Goal: Communication & Community: Answer question/provide support

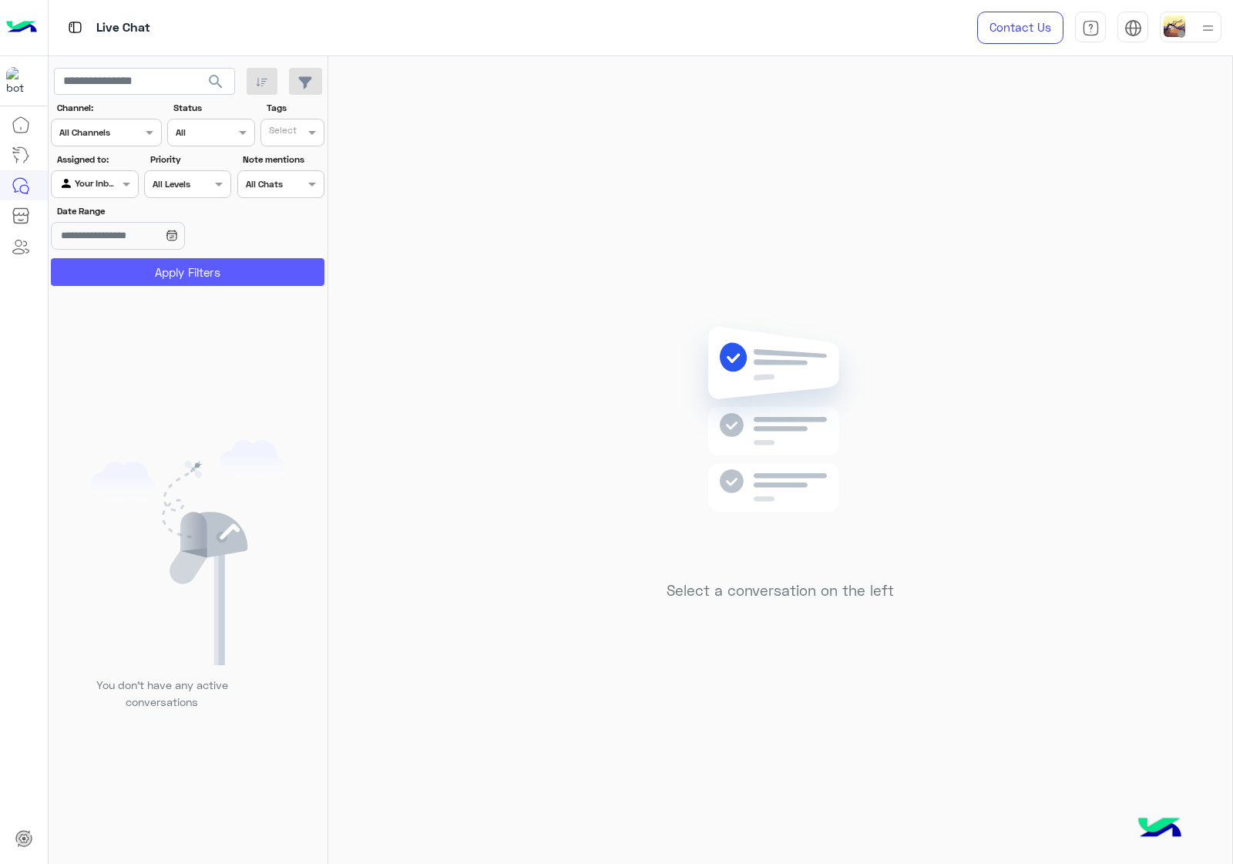
drag, startPoint x: 129, startPoint y: 264, endPoint x: 145, endPoint y: 21, distance: 243.9
click at [129, 264] on button "Apply Filters" at bounding box center [187, 272] width 273 height 28
click at [1188, 29] on div at bounding box center [1190, 27] width 62 height 31
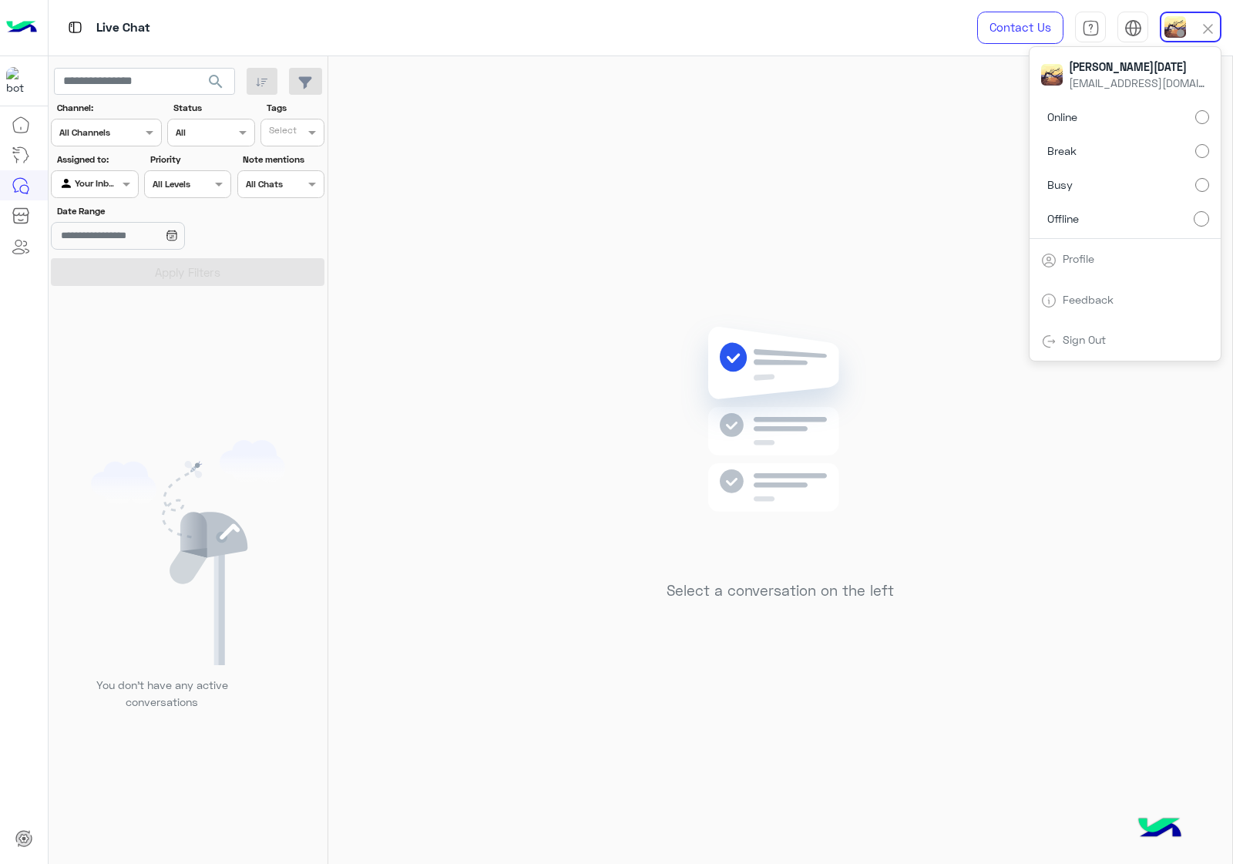
click at [1183, 110] on label "Online" at bounding box center [1125, 117] width 168 height 28
click at [540, 206] on div "Select a conversation on the left" at bounding box center [780, 463] width 904 height 814
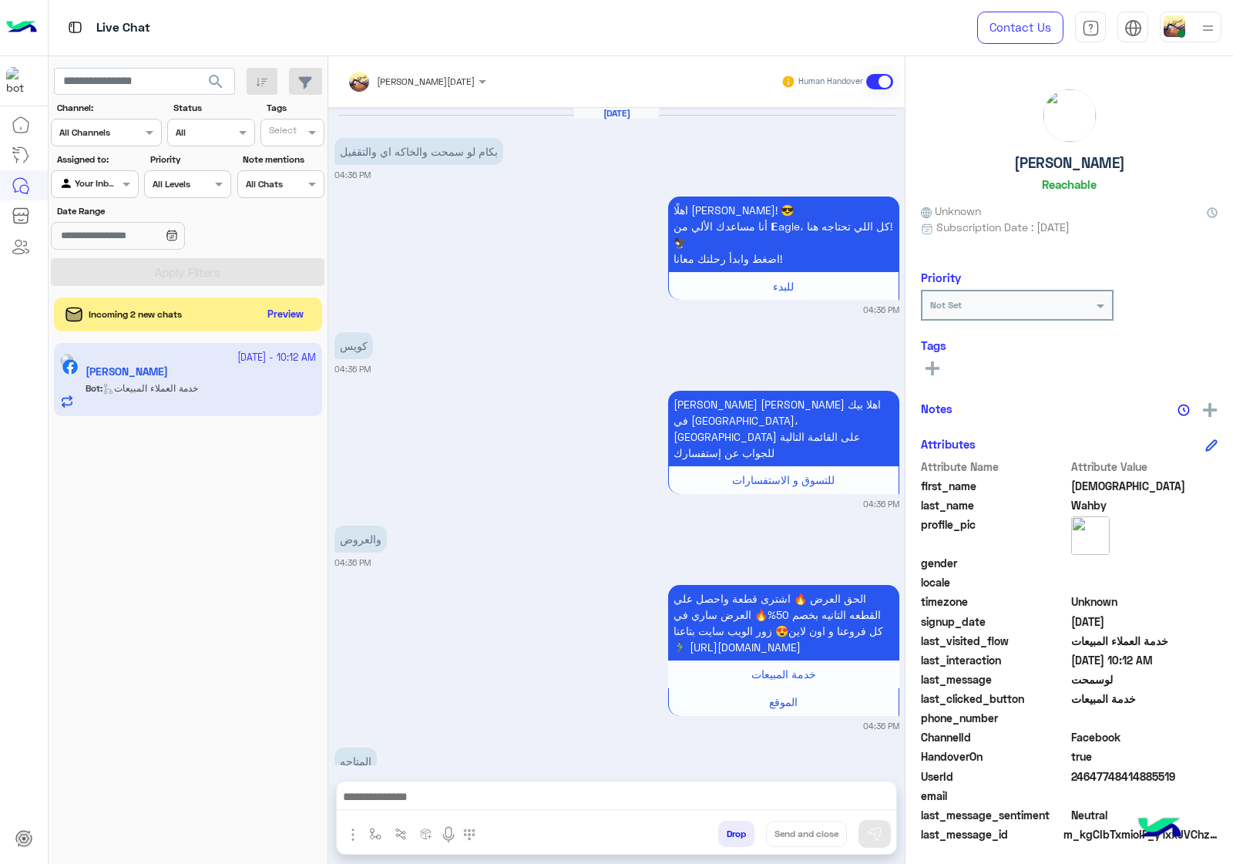
scroll to position [972, 0]
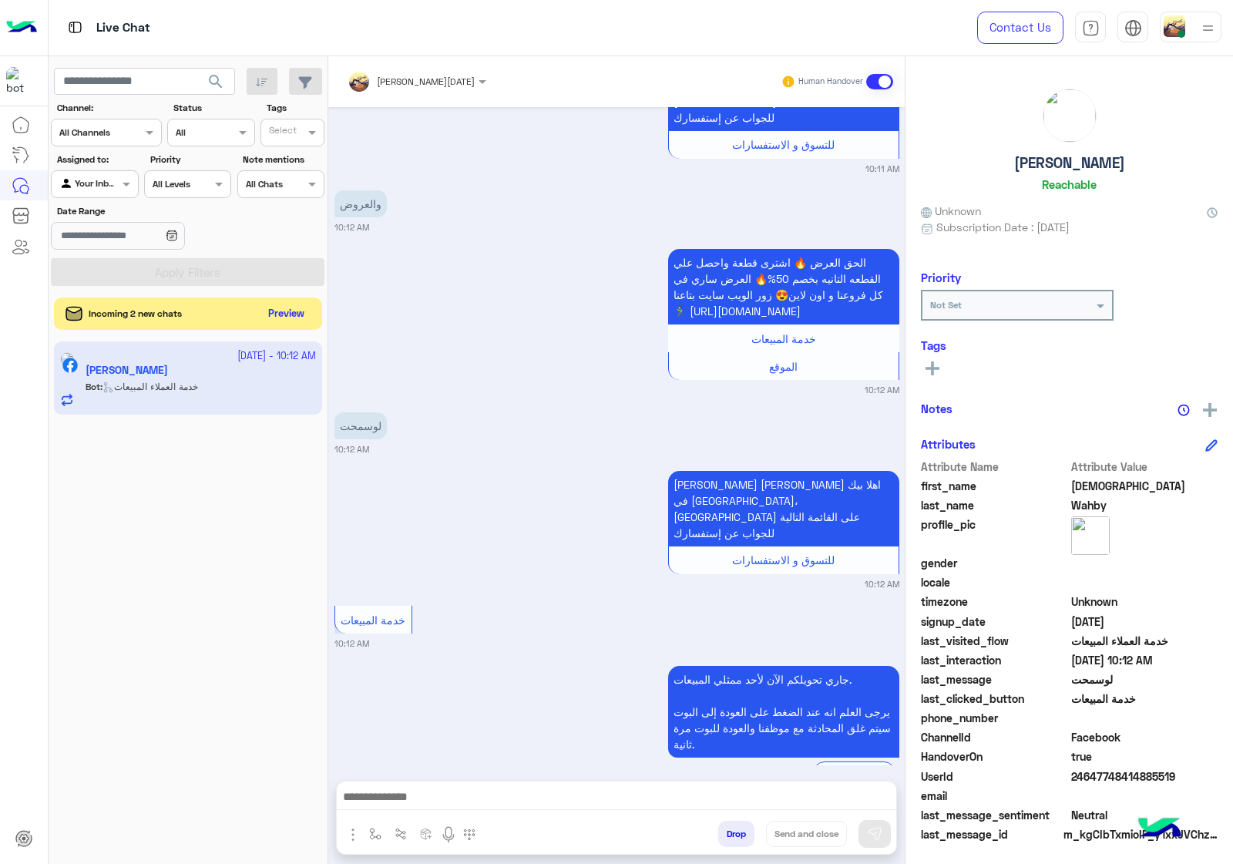
click at [275, 314] on button "Preview" at bounding box center [287, 314] width 48 height 21
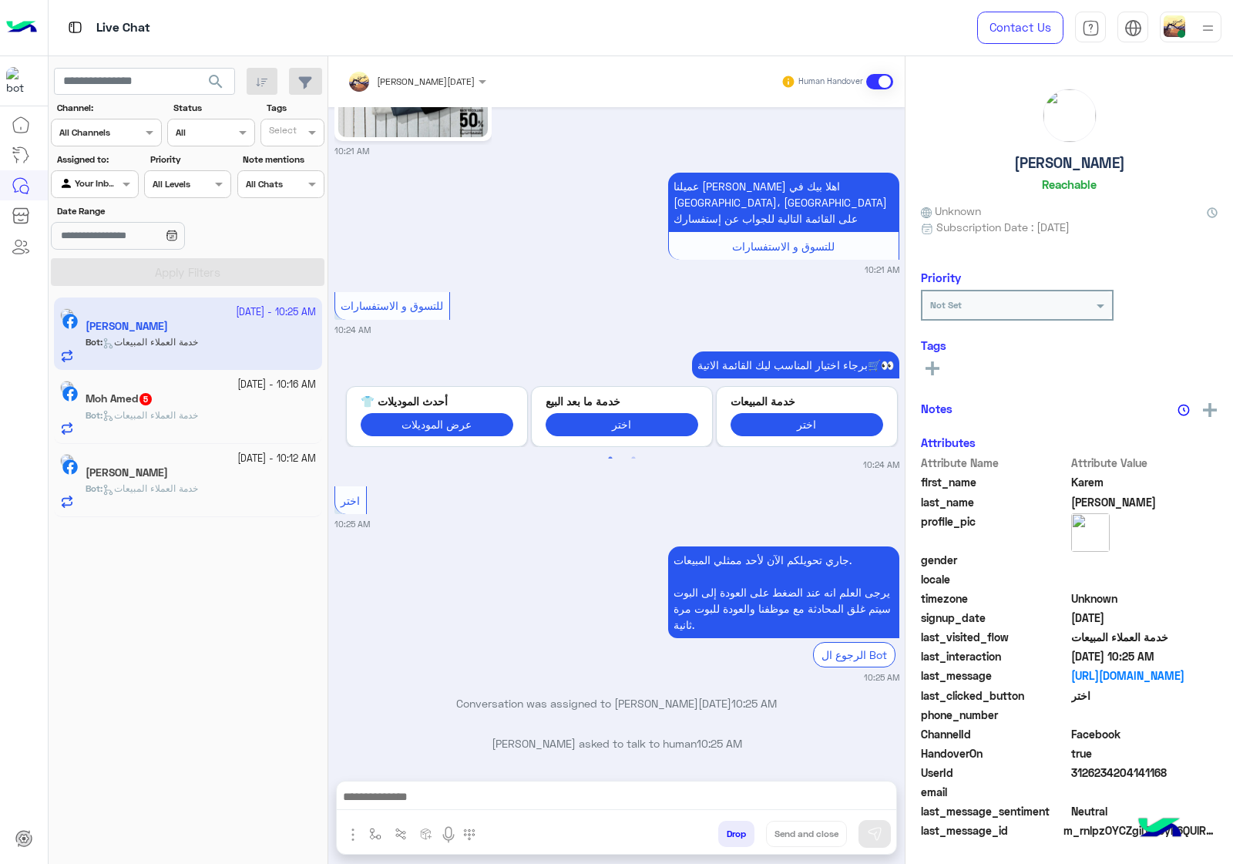
scroll to position [67, 0]
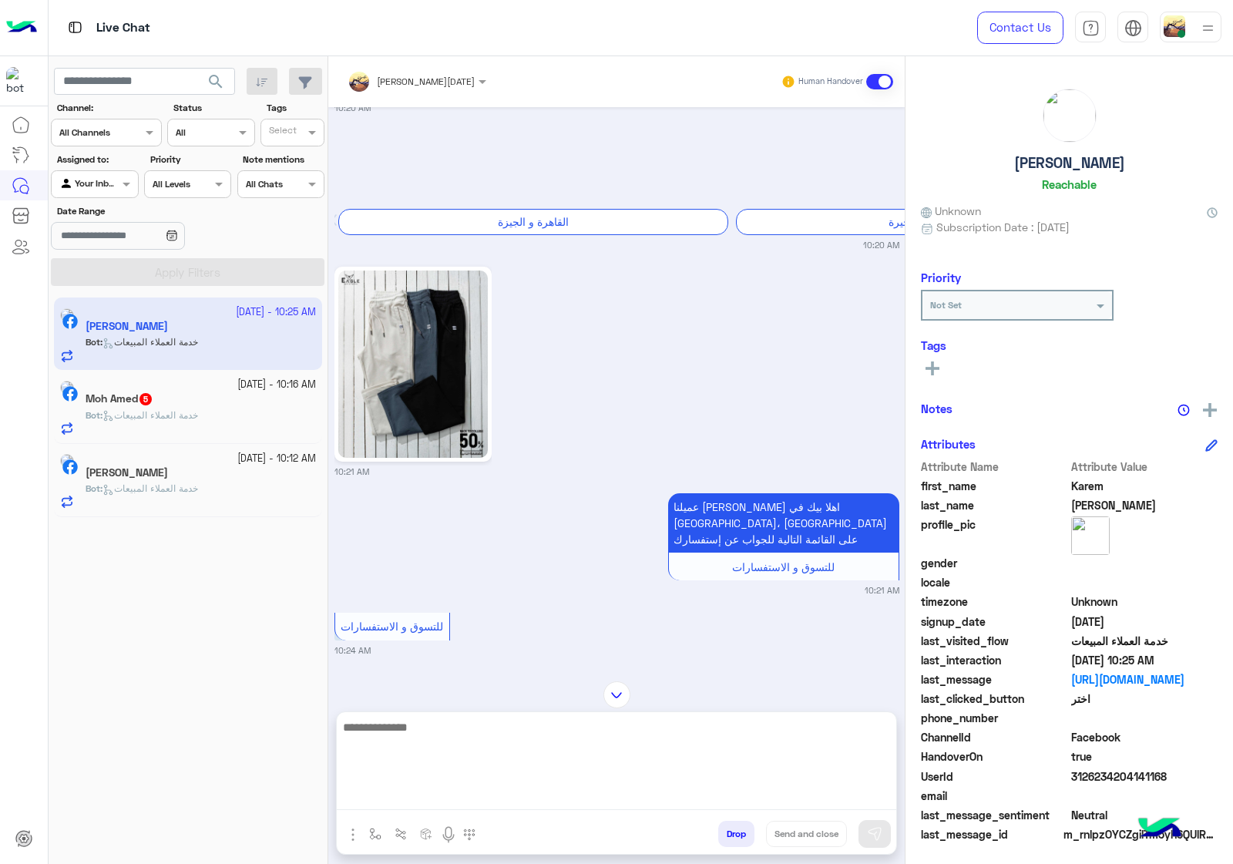
click at [409, 790] on textarea at bounding box center [616, 763] width 559 height 92
type textarea "**********"
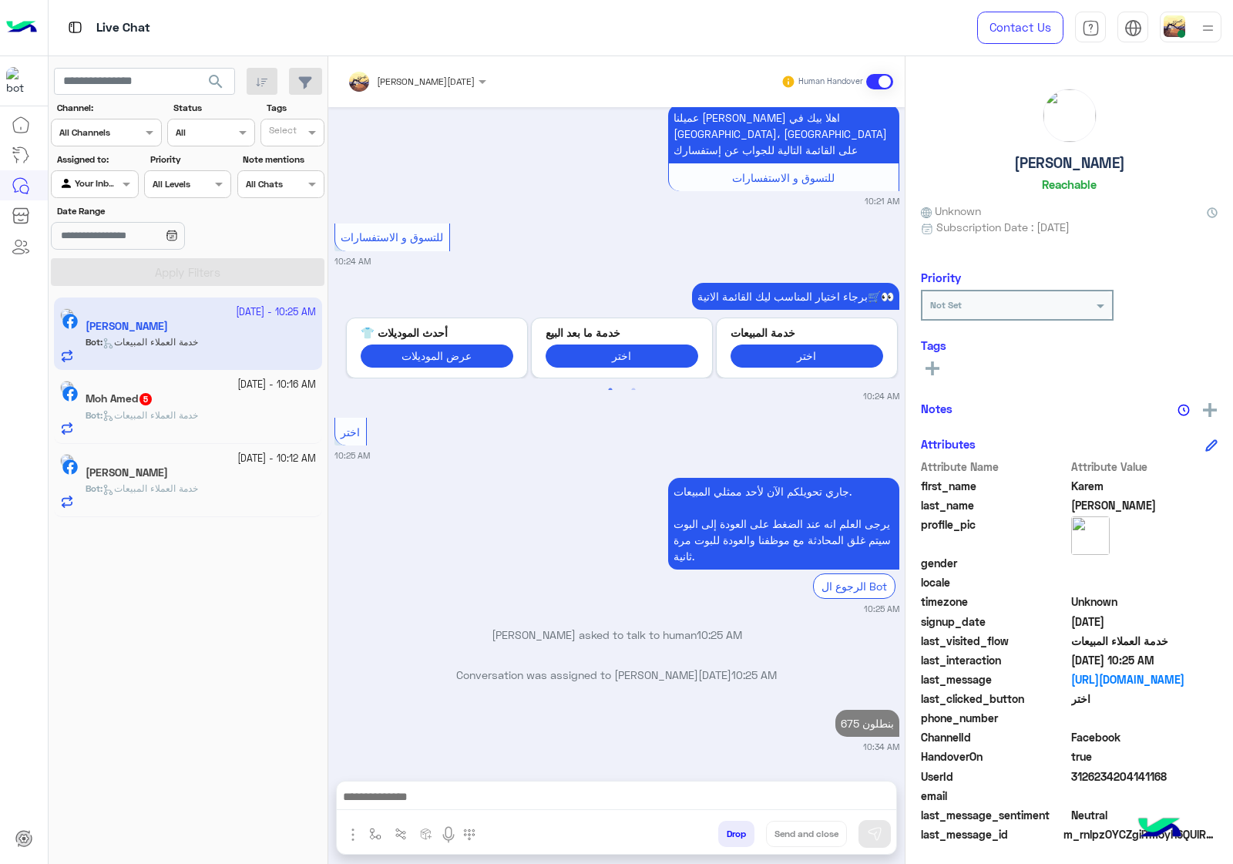
click at [147, 414] on span "خدمة العملاء المبيعات" at bounding box center [150, 415] width 96 height 12
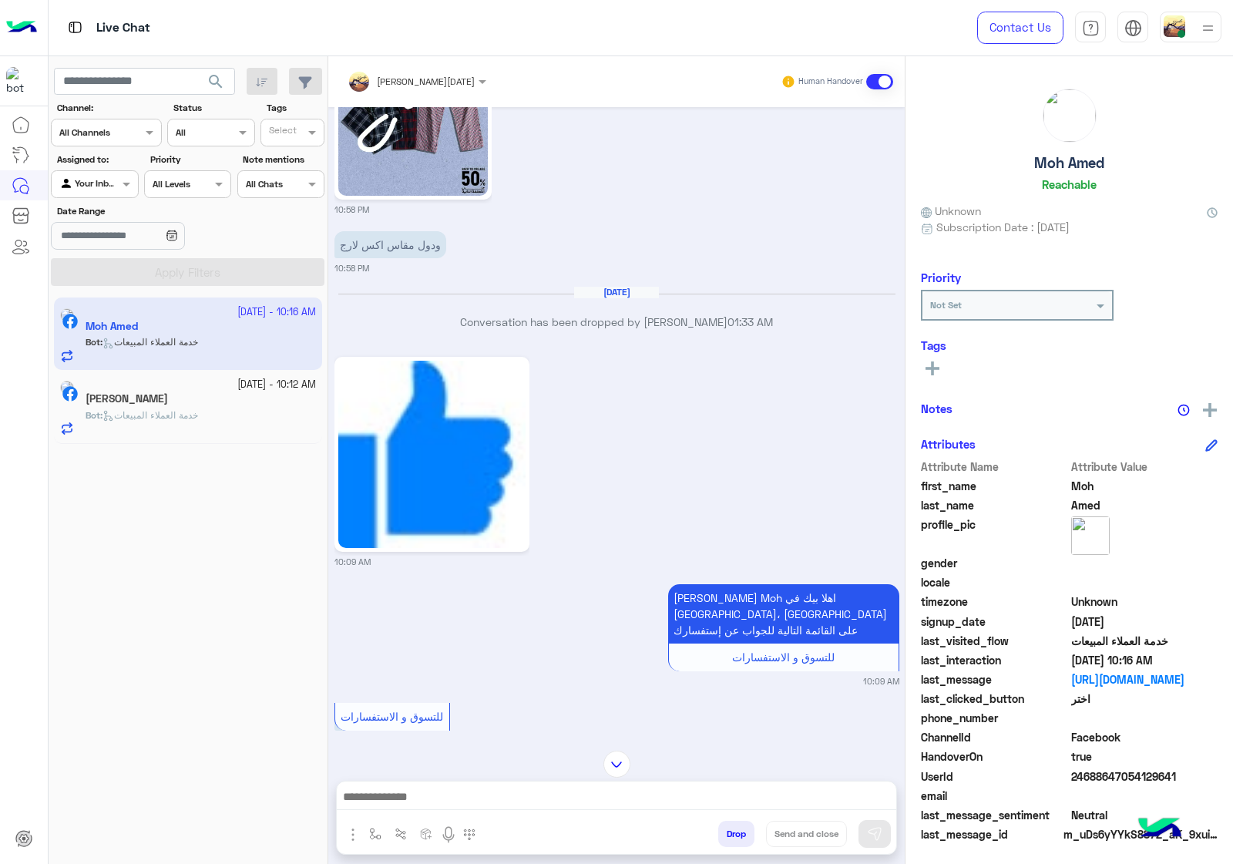
scroll to position [1488, 0]
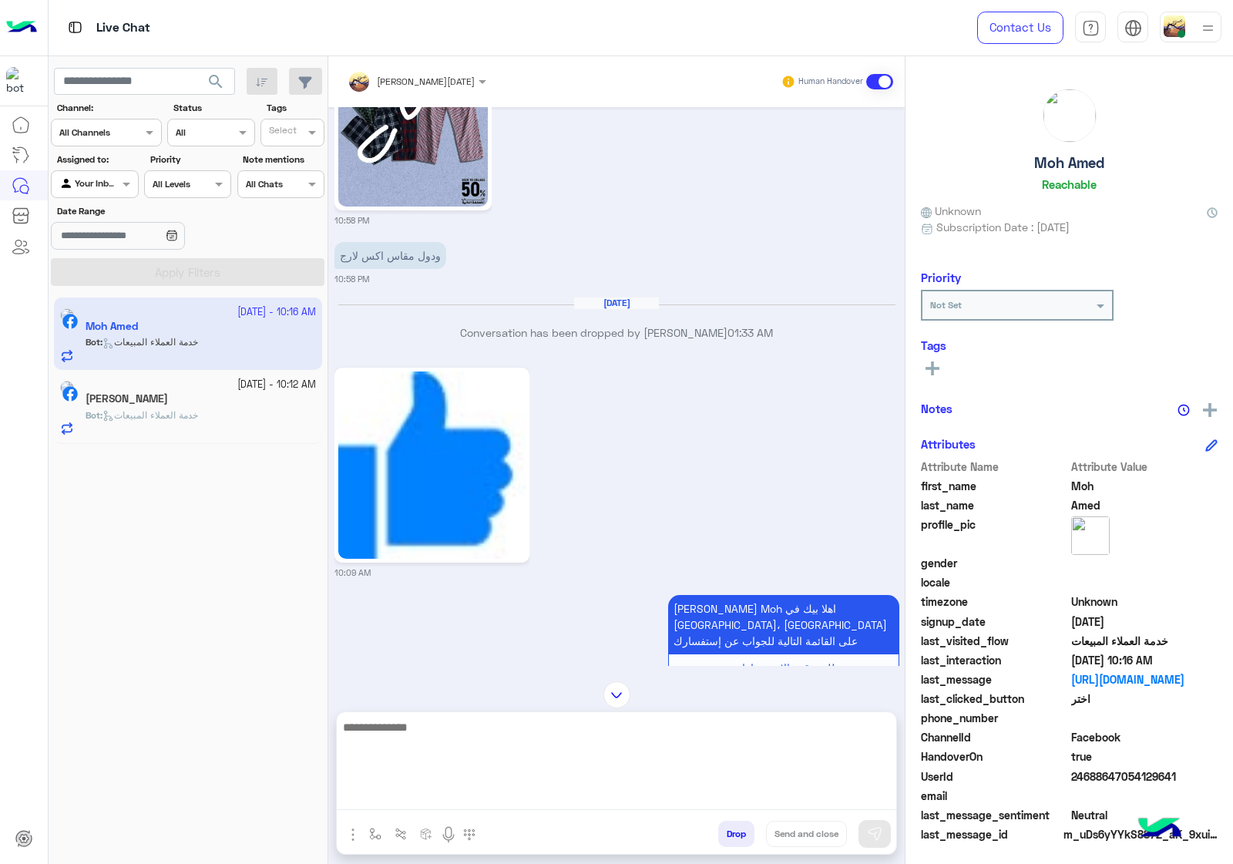
click at [538, 795] on textarea at bounding box center [616, 763] width 559 height 92
paste textarea "**********"
type textarea "**********"
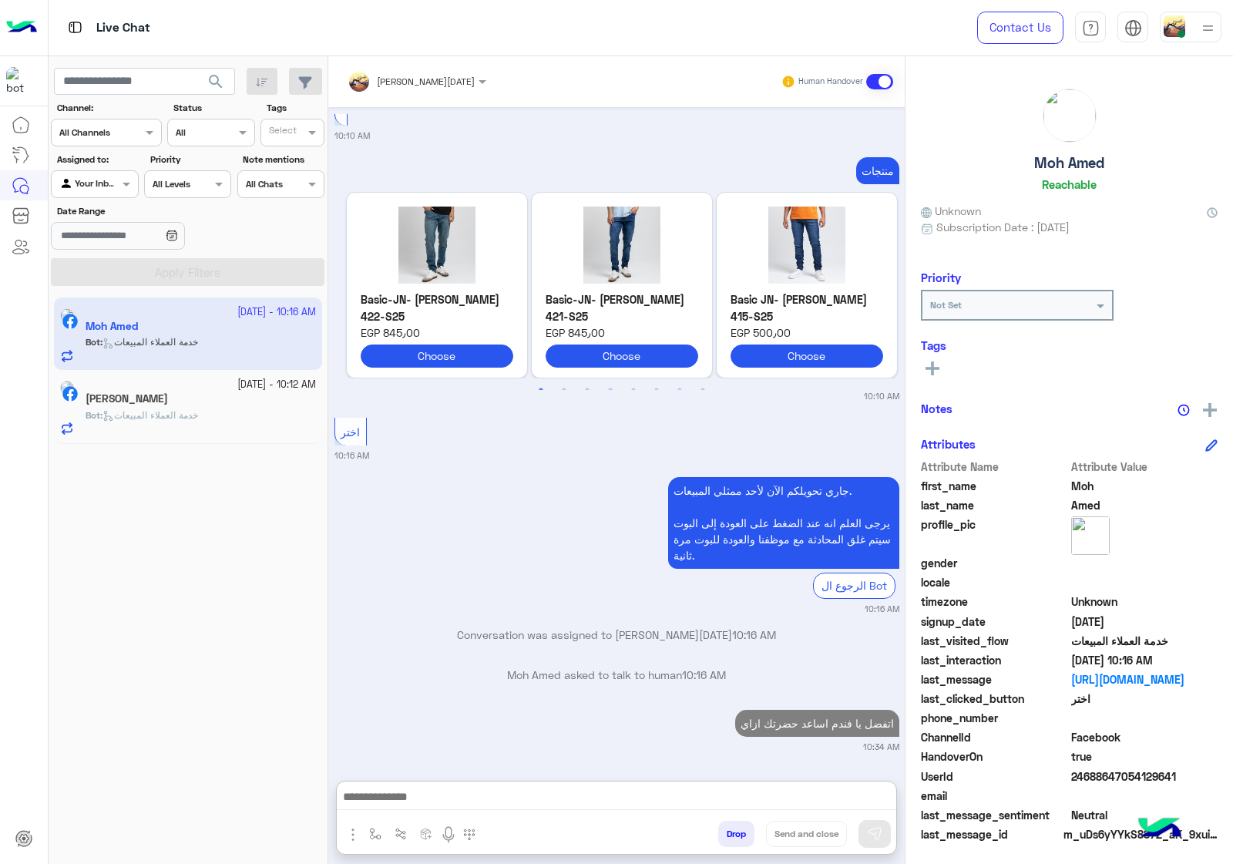
click at [166, 403] on h5 "[PERSON_NAME]" at bounding box center [127, 398] width 82 height 13
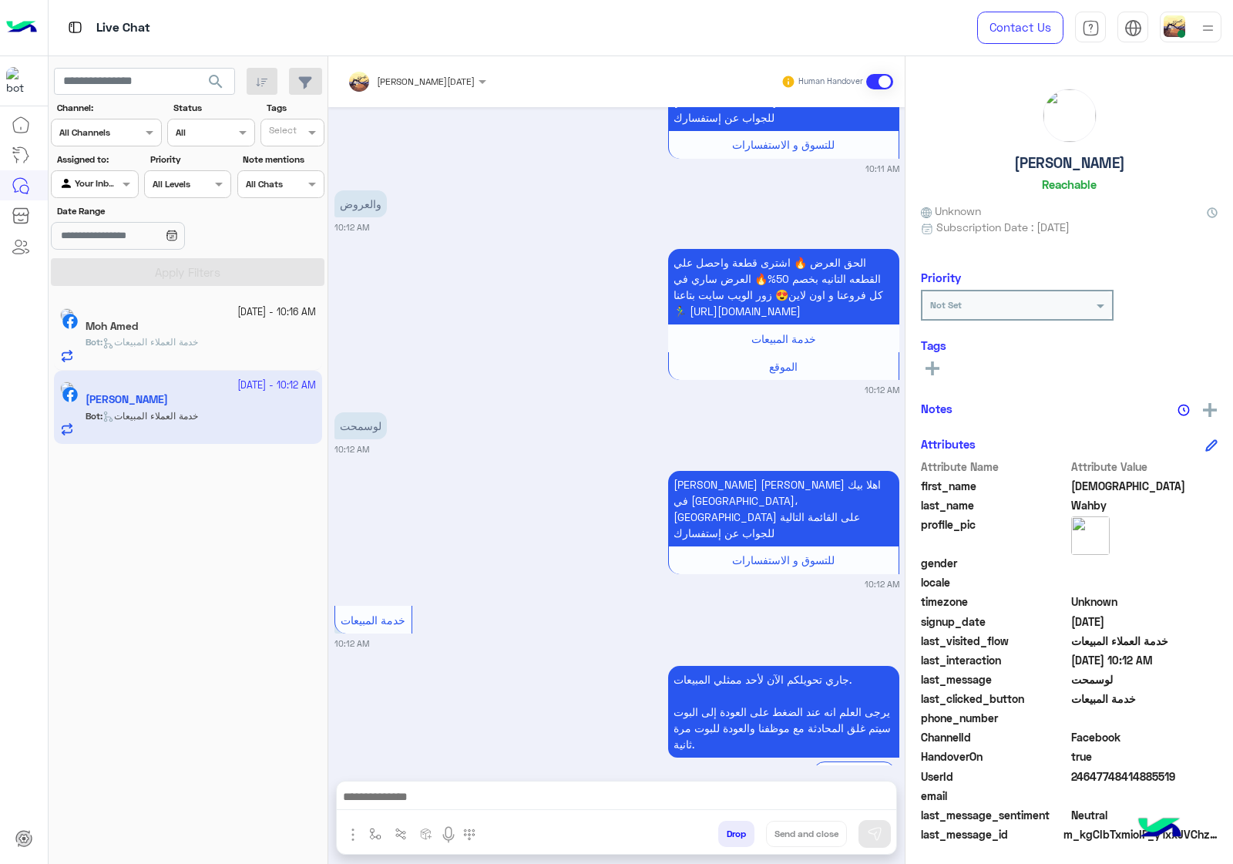
scroll to position [652, 0]
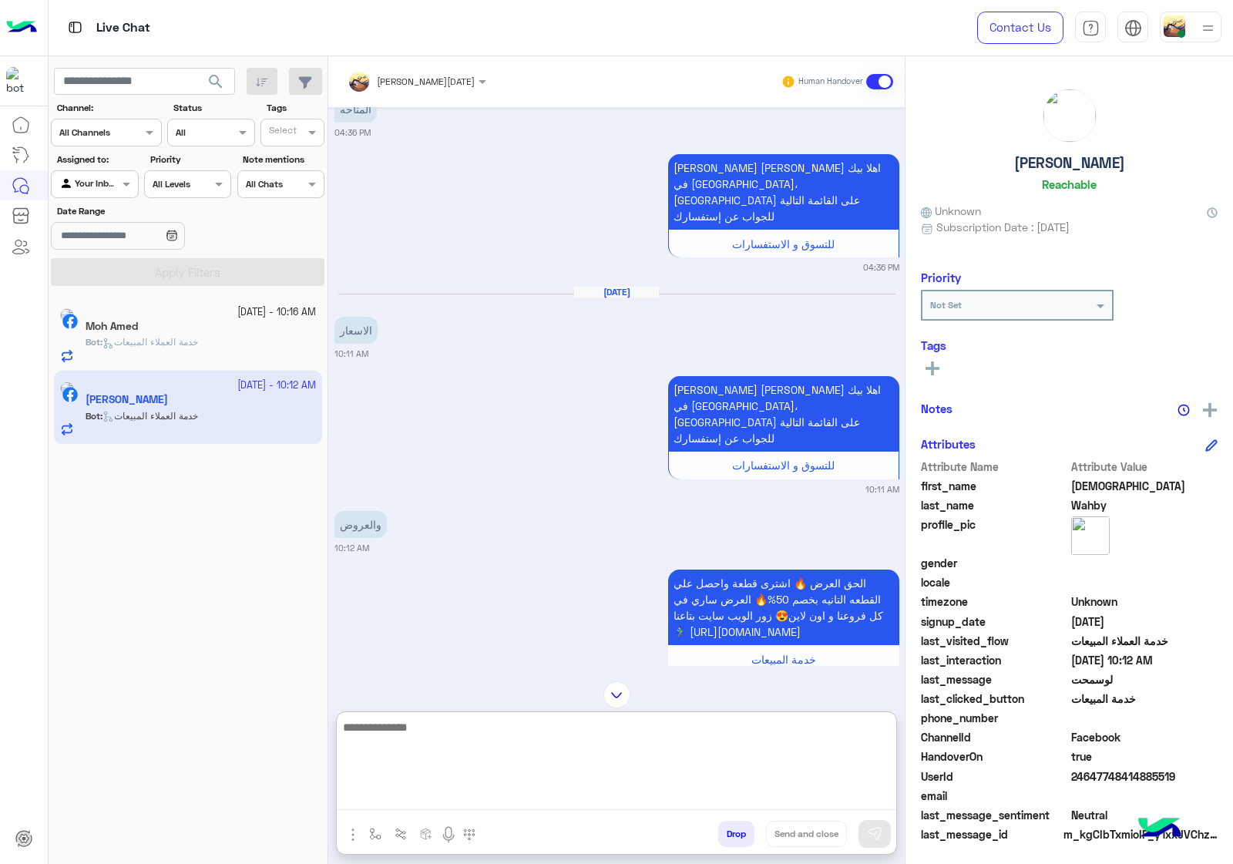
click at [451, 804] on textarea at bounding box center [616, 763] width 559 height 92
paste textarea "**********"
type textarea "**********"
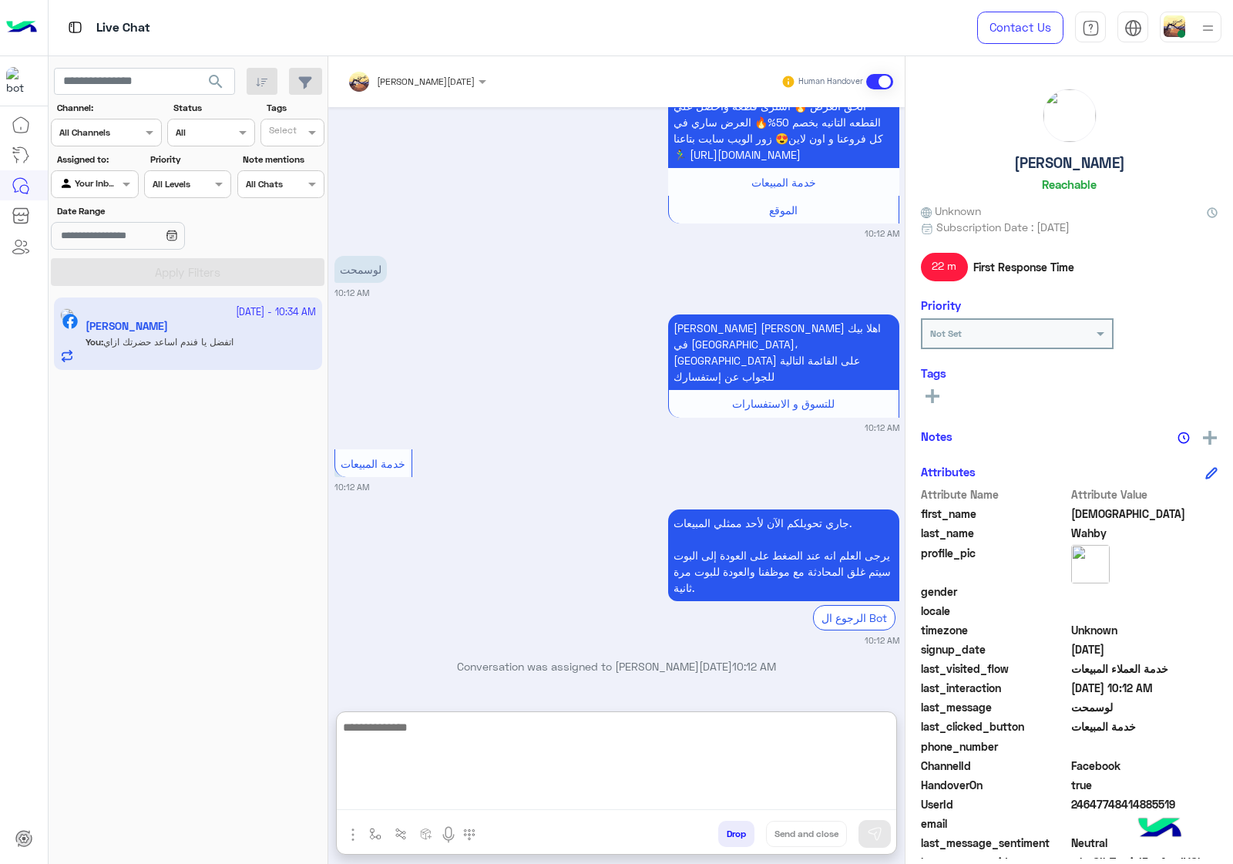
scroll to position [1140, 0]
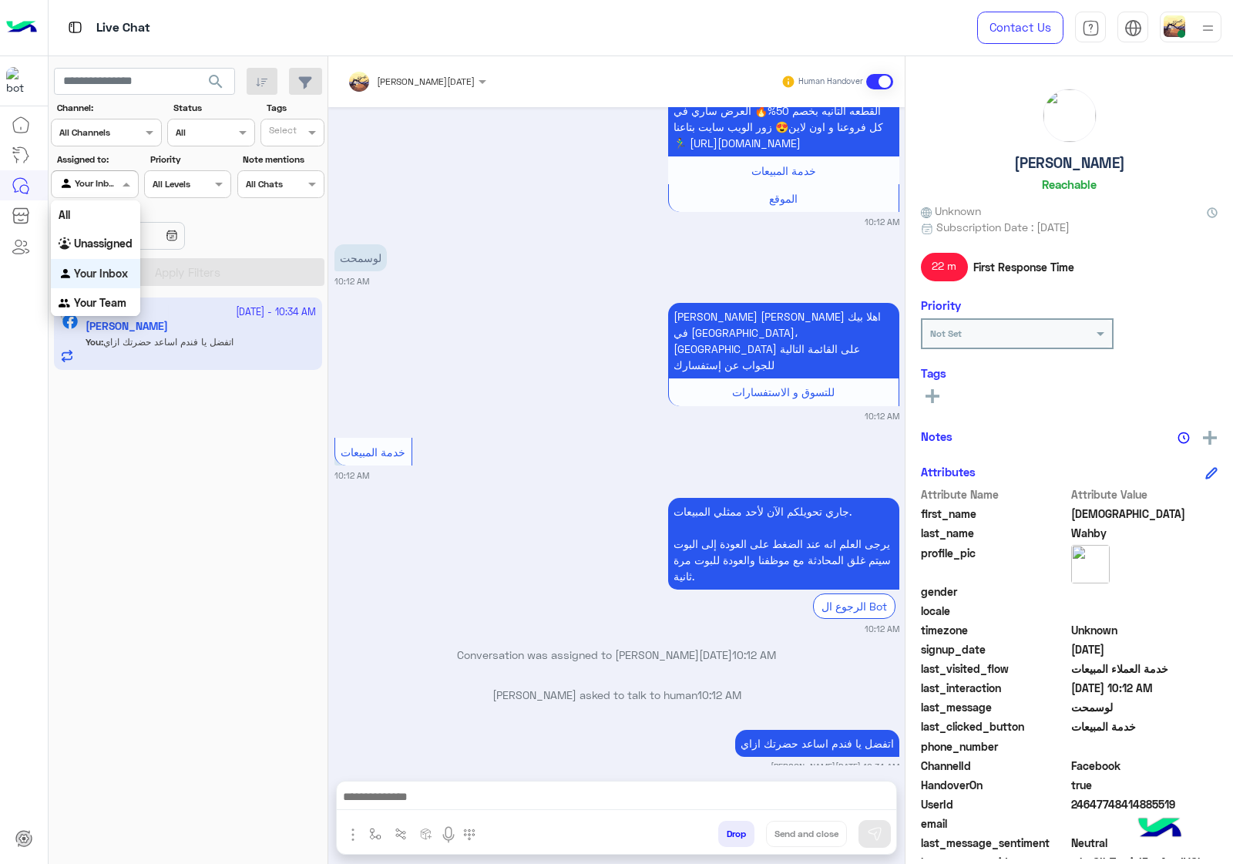
click at [113, 176] on div at bounding box center [95, 182] width 86 height 15
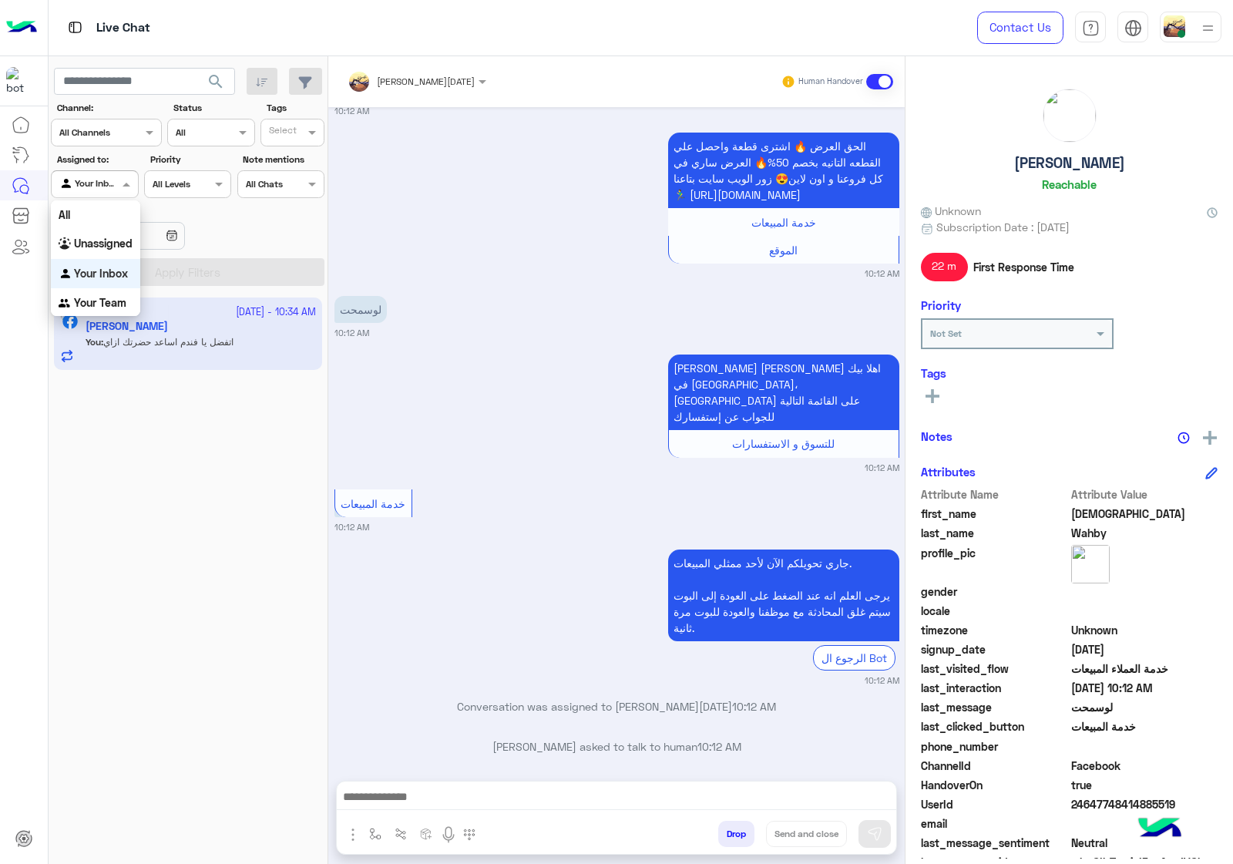
scroll to position [1071, 0]
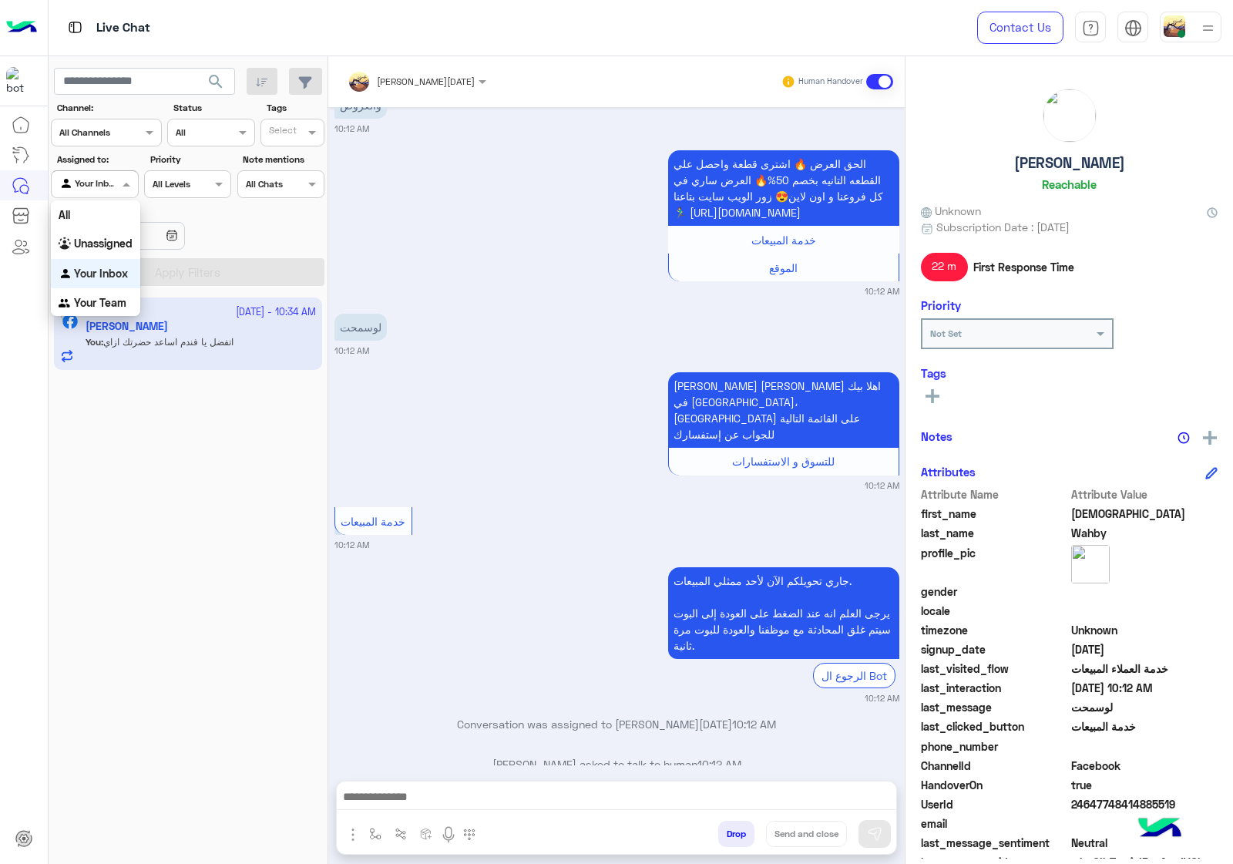
click at [112, 136] on input "text" at bounding box center [87, 131] width 56 height 14
click at [182, 133] on input "text" at bounding box center [193, 131] width 35 height 14
click at [216, 189] on div "Opened" at bounding box center [210, 192] width 87 height 29
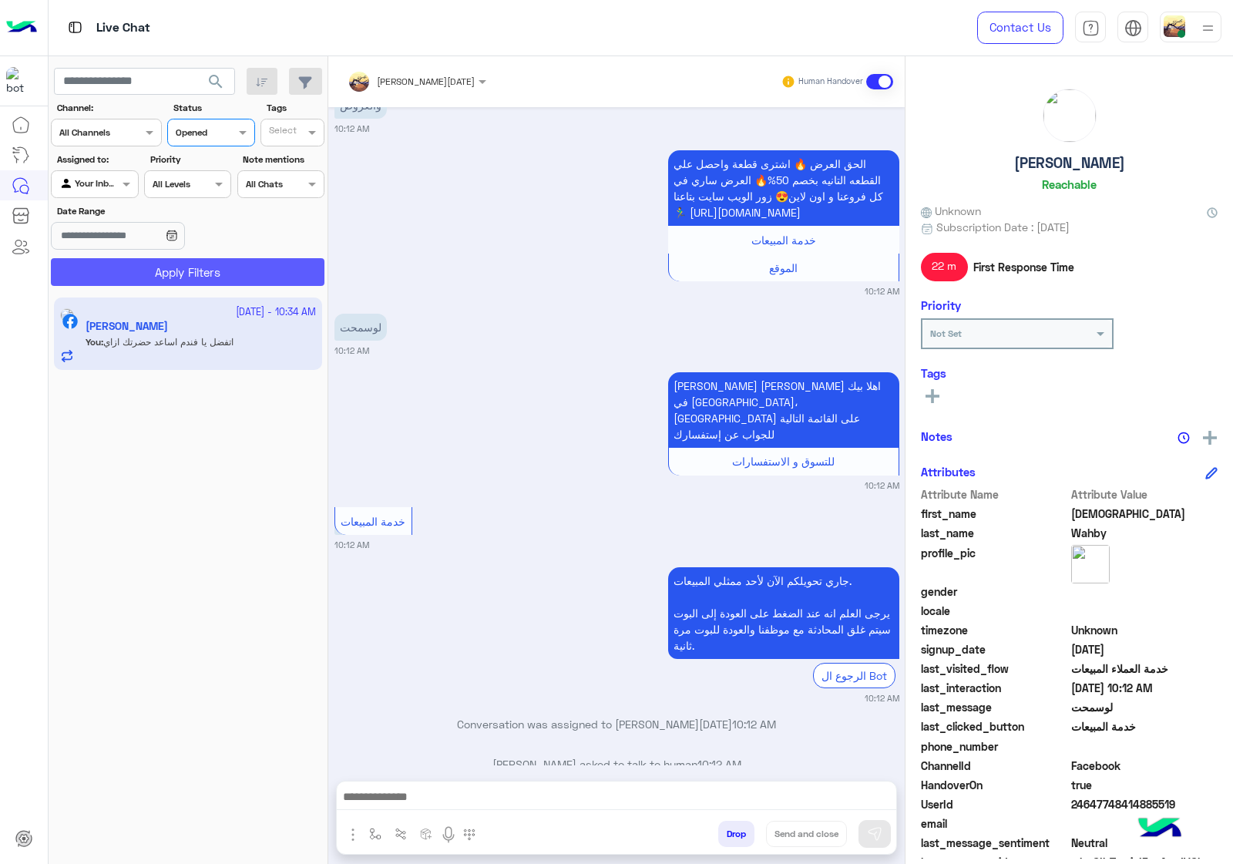
click at [212, 263] on button "Apply Filters" at bounding box center [187, 272] width 273 height 28
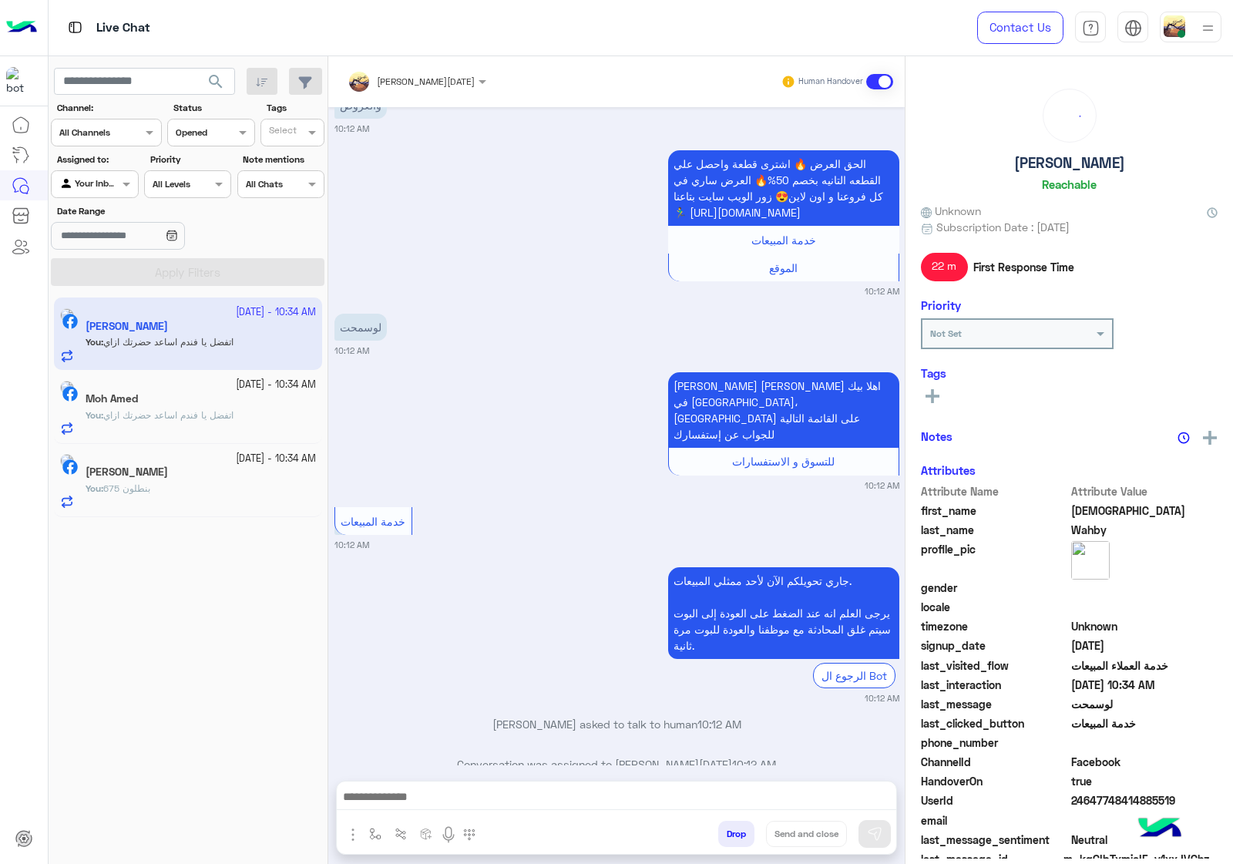
click at [202, 136] on input "text" at bounding box center [193, 131] width 35 height 14
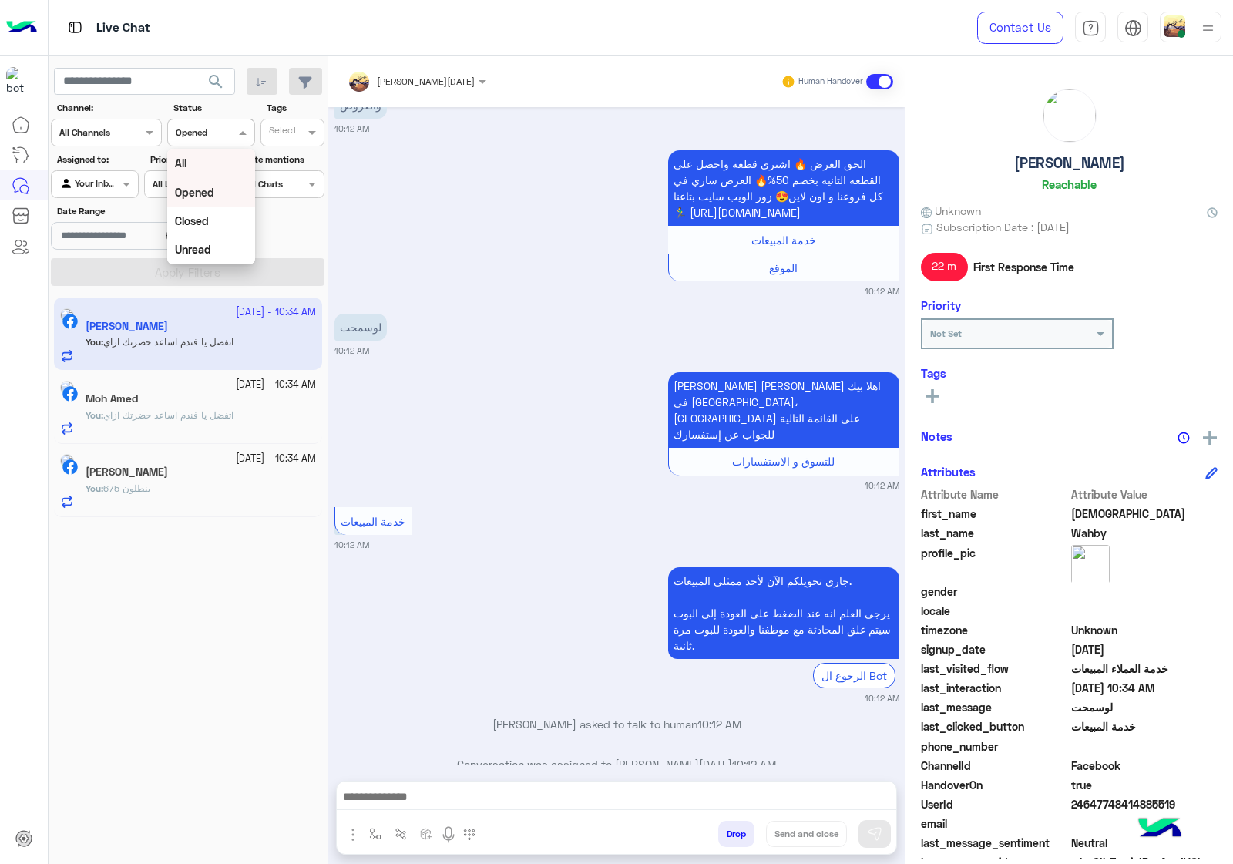
click at [214, 176] on div "All" at bounding box center [210, 163] width 87 height 29
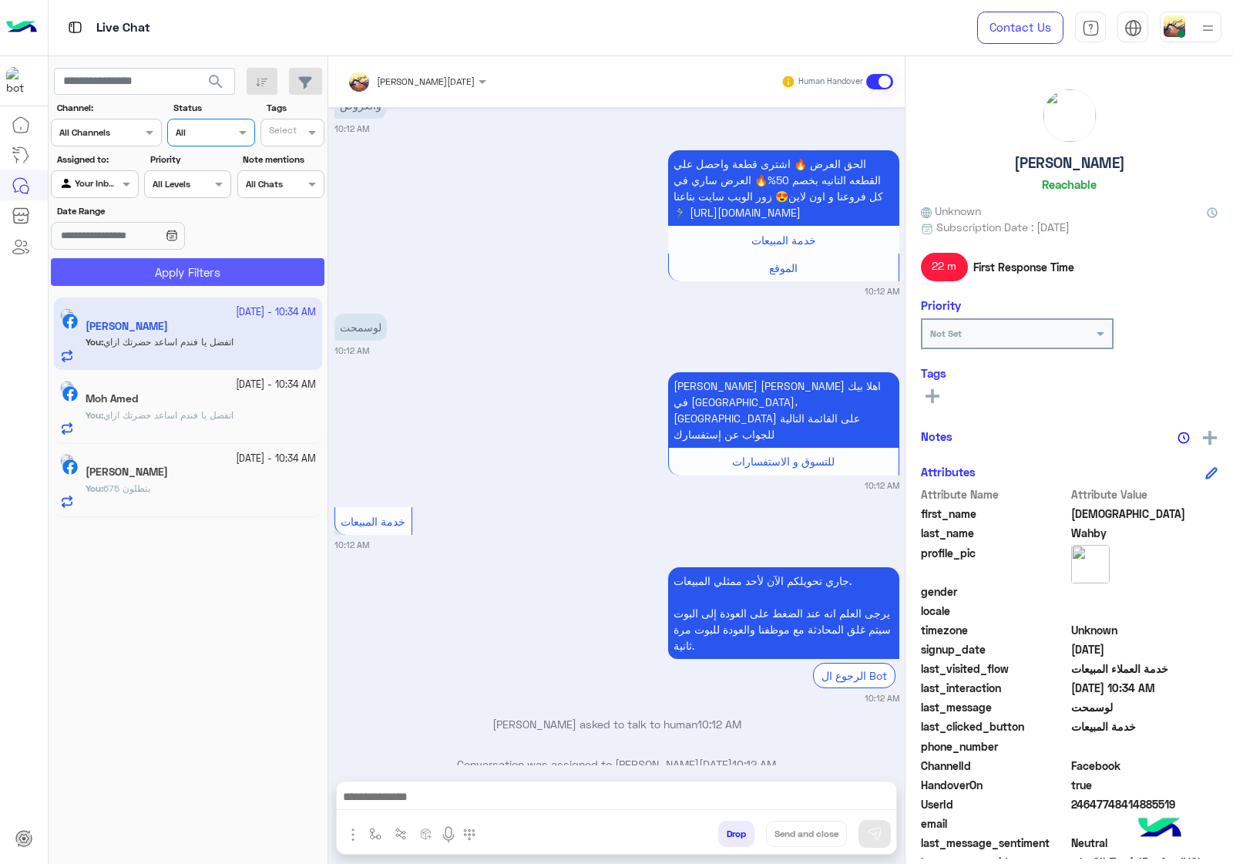
click at [209, 272] on button "Apply Filters" at bounding box center [187, 272] width 273 height 28
